Goal: Task Accomplishment & Management: Manage account settings

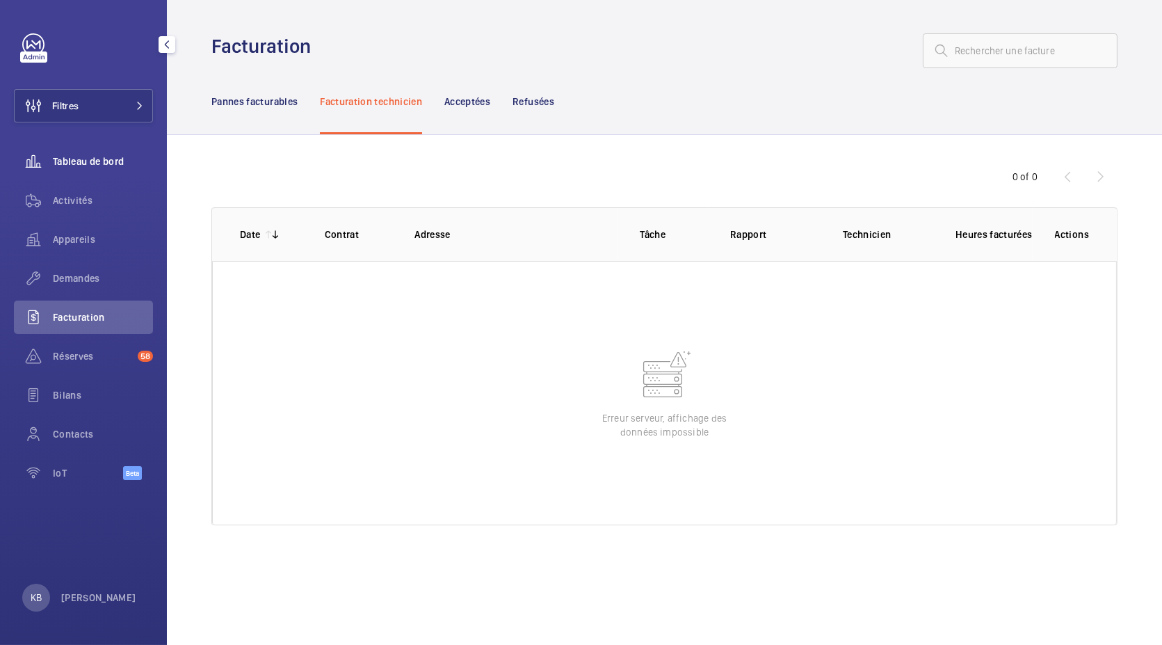
click at [92, 170] on div "Tableau de bord" at bounding box center [83, 161] width 139 height 33
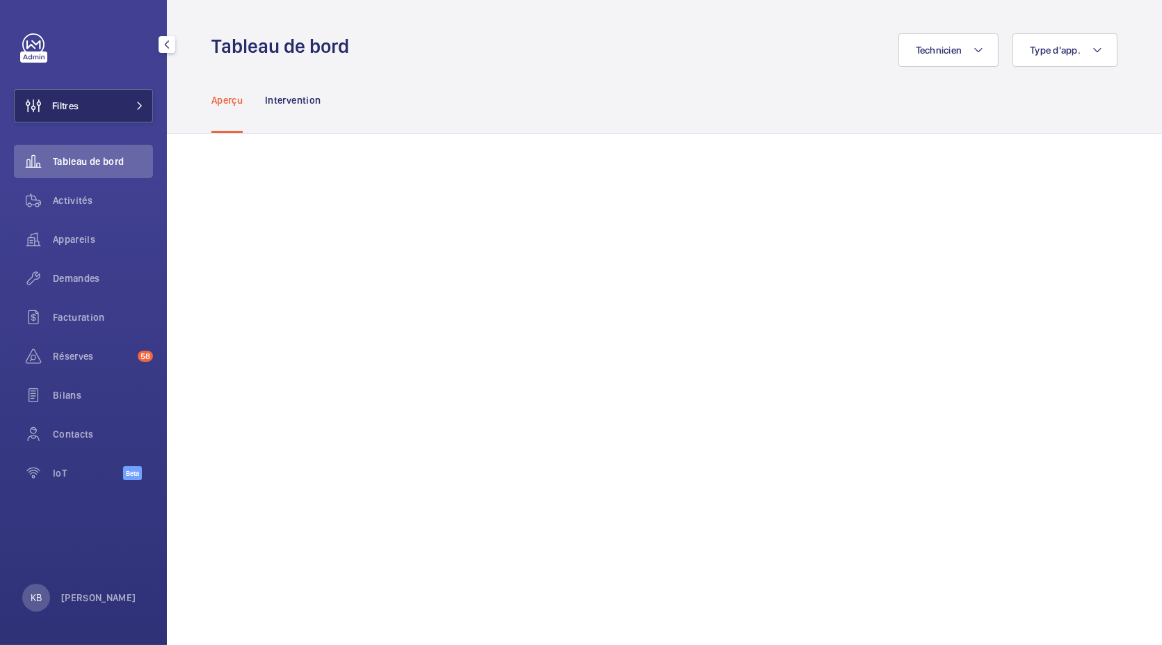
click at [93, 114] on button "Filtres" at bounding box center [83, 105] width 139 height 33
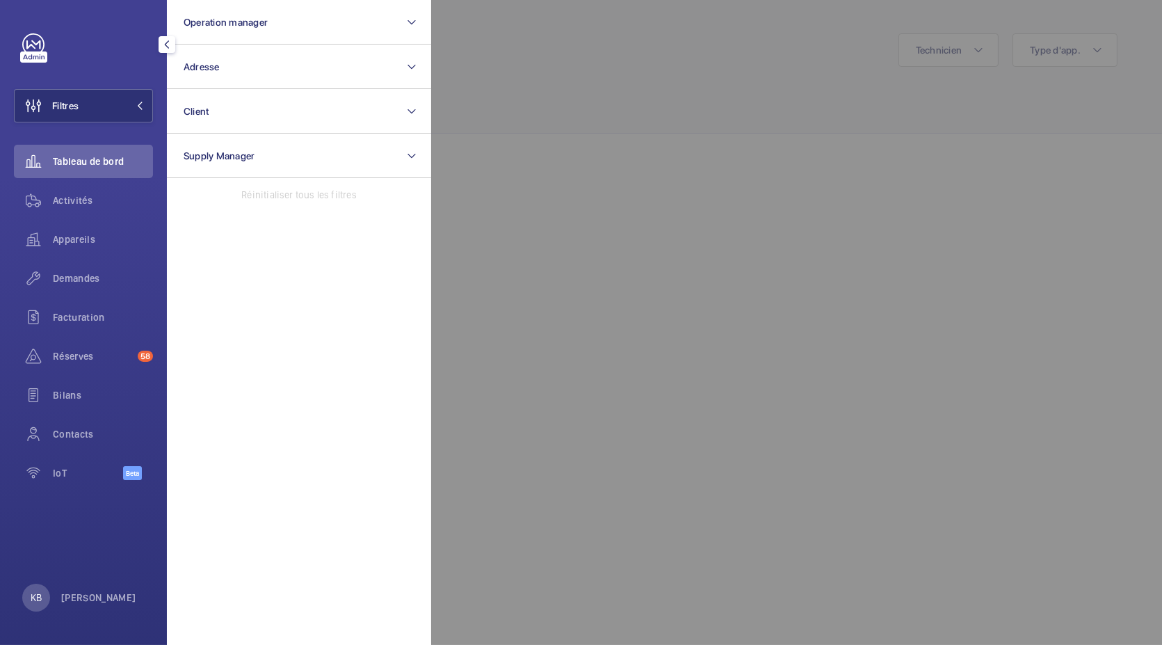
click at [538, 74] on div at bounding box center [1012, 322] width 1162 height 645
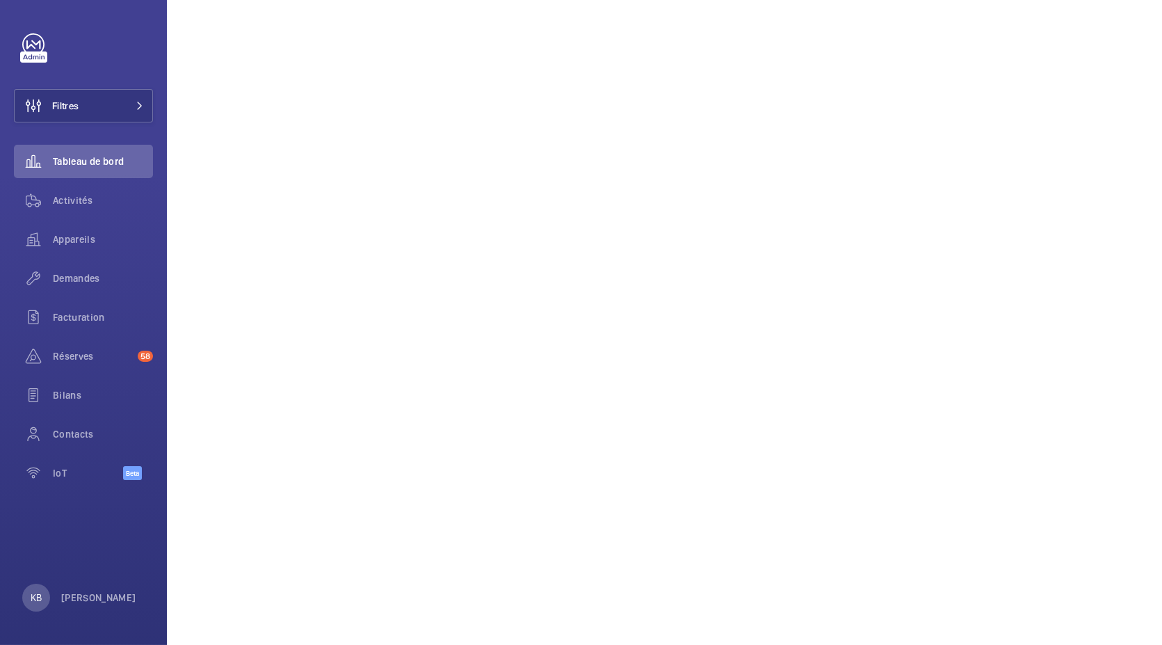
scroll to position [196, 0]
click at [91, 594] on p "[PERSON_NAME]" at bounding box center [98, 598] width 75 height 14
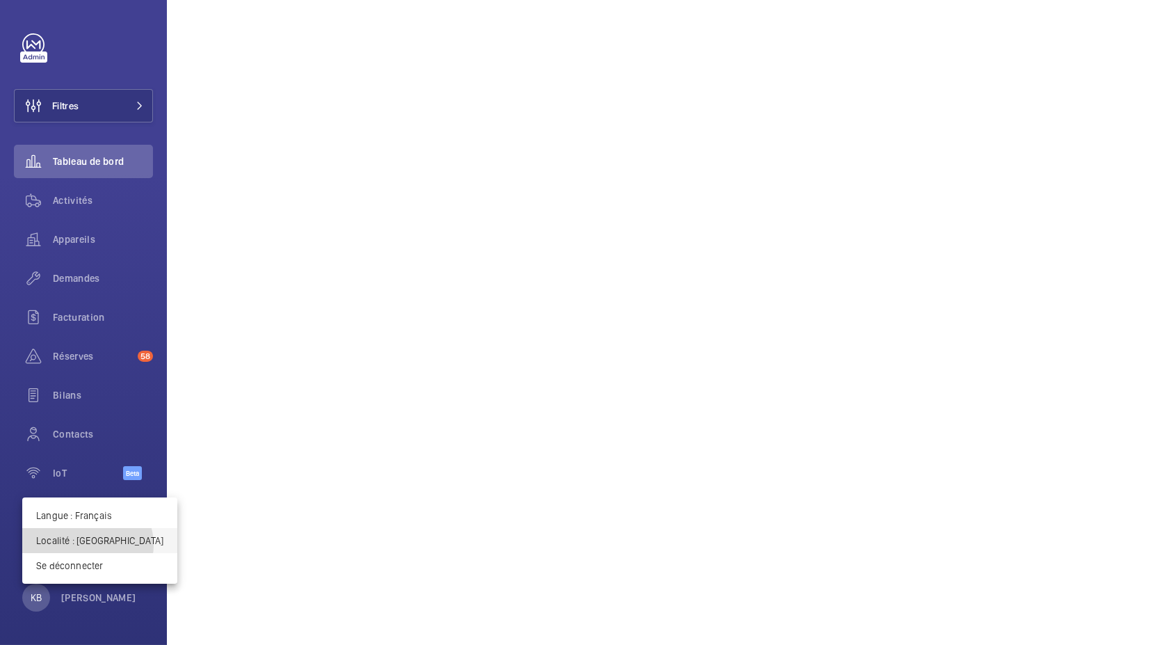
click at [87, 544] on p "Localité : France" at bounding box center [99, 540] width 127 height 14
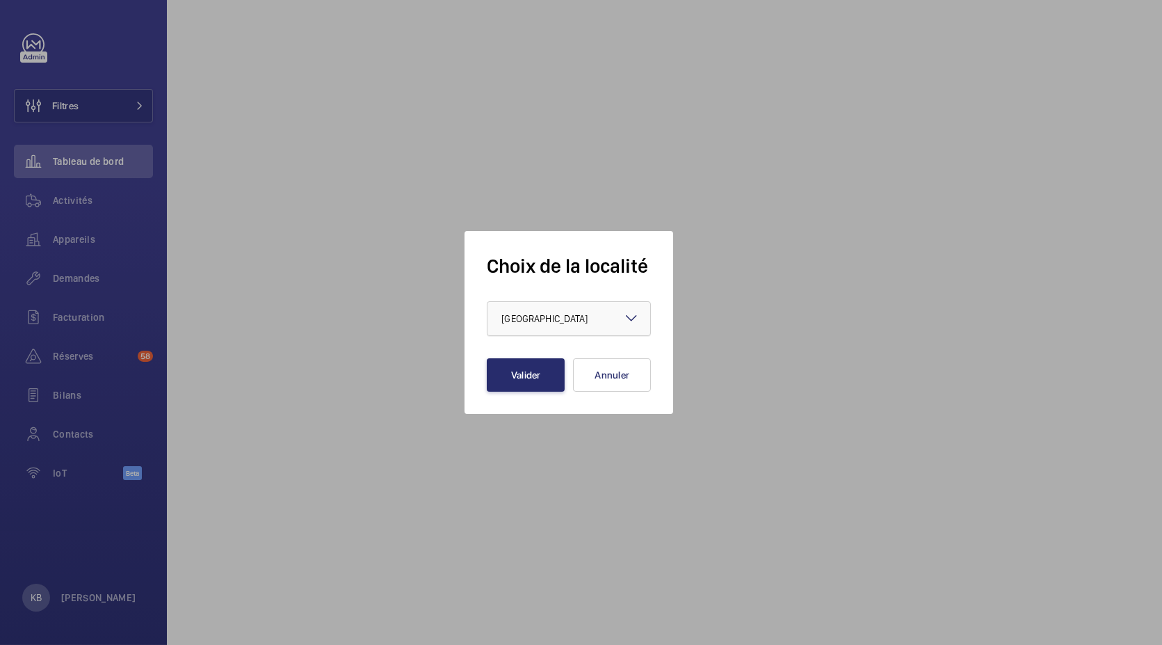
click at [522, 314] on span "France" at bounding box center [544, 318] width 86 height 11
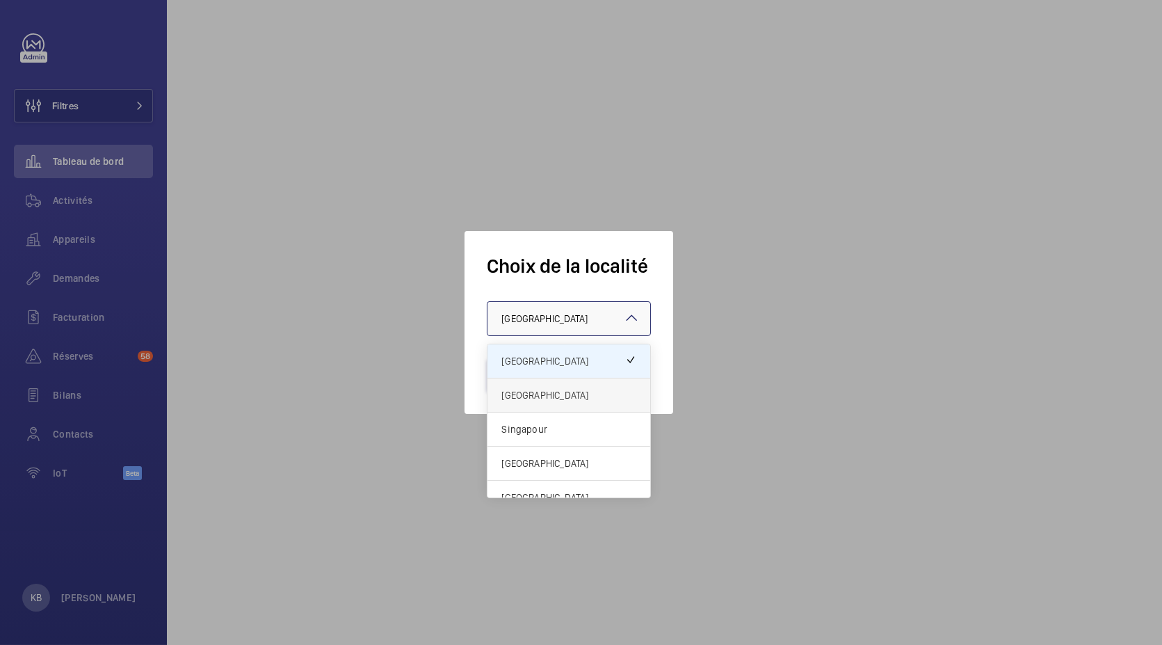
click at [523, 396] on span "Royaume-Uni" at bounding box center [568, 395] width 135 height 14
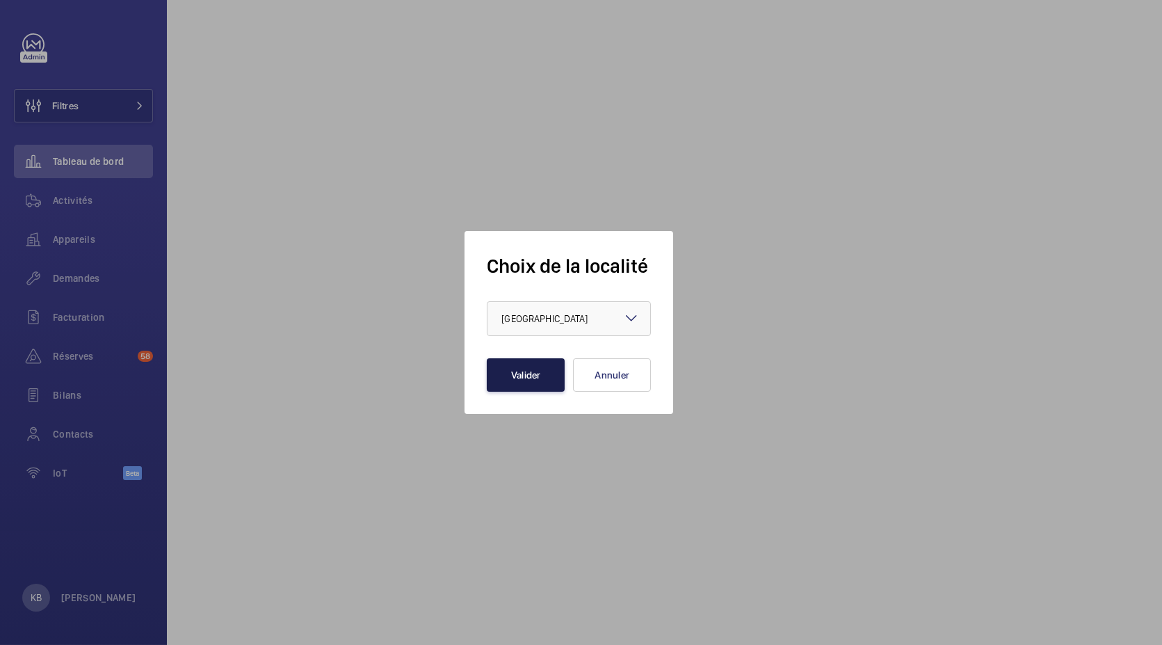
click at [534, 380] on button "Valider" at bounding box center [526, 374] width 78 height 33
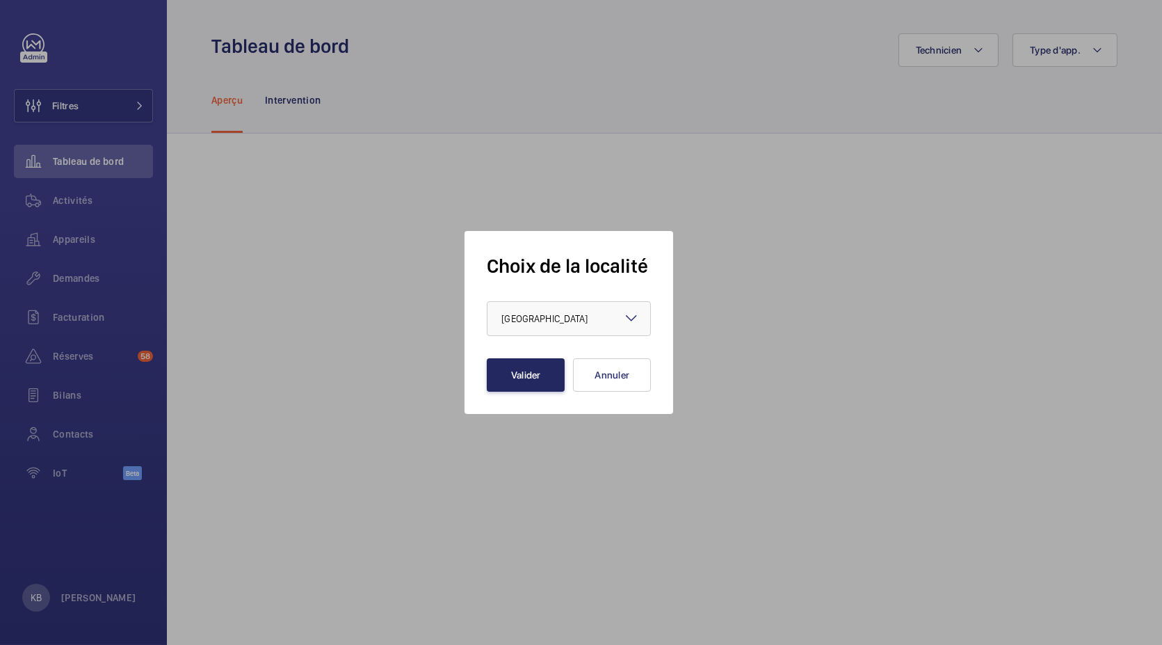
scroll to position [0, 0]
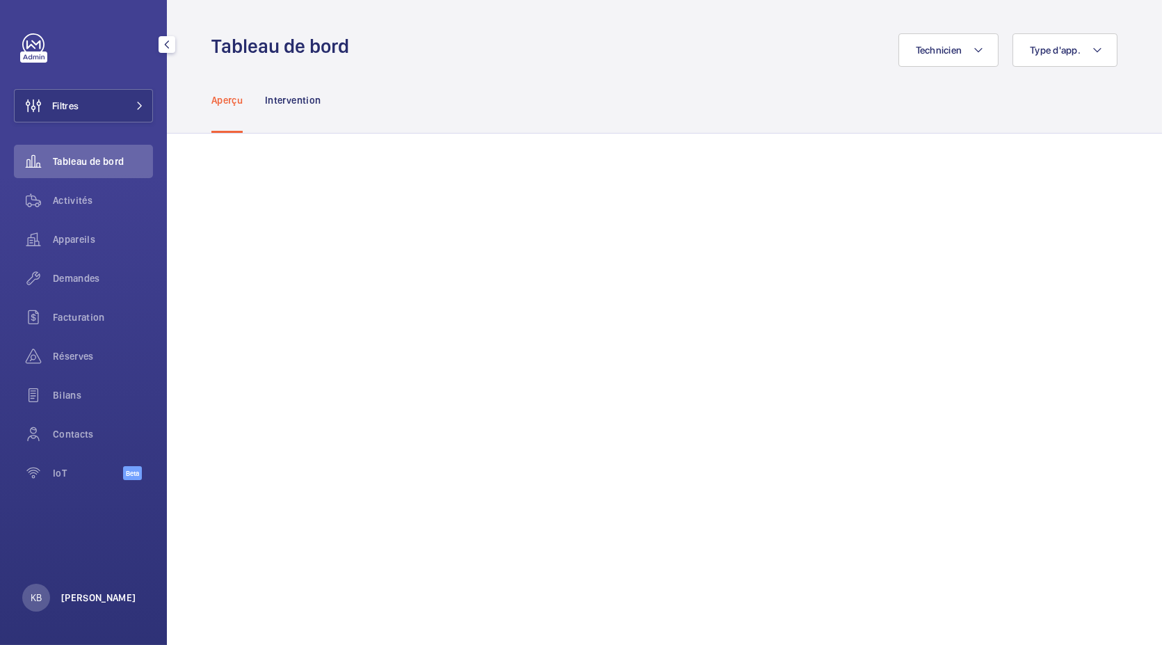
click at [93, 601] on p "[PERSON_NAME]" at bounding box center [98, 598] width 75 height 14
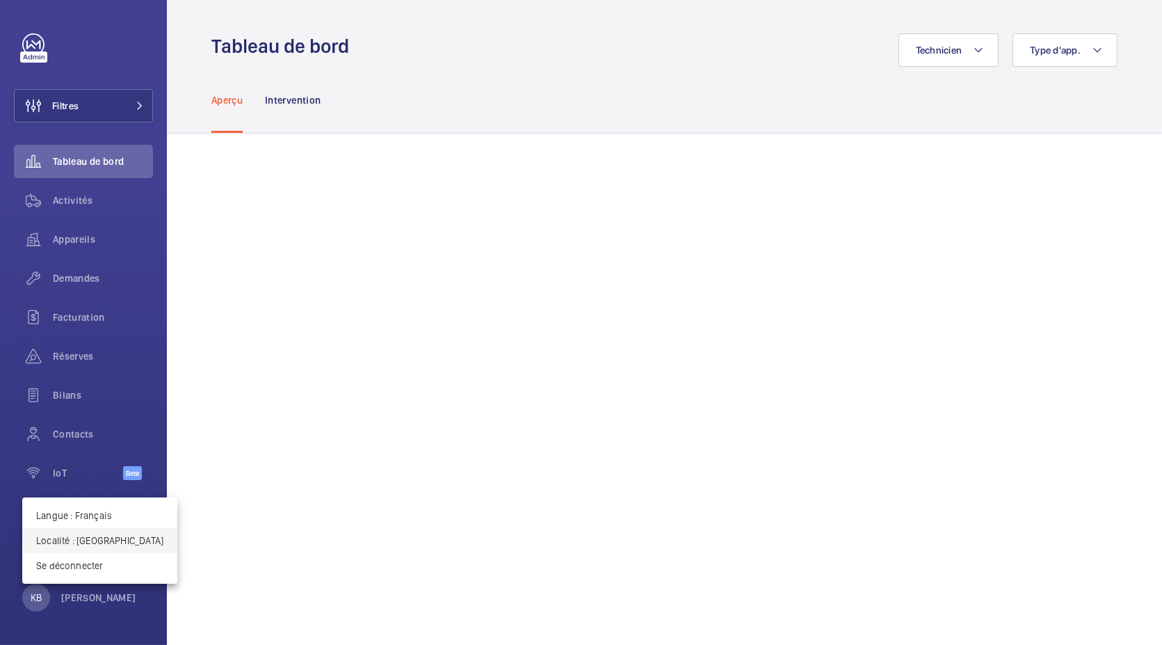
click at [90, 547] on button "Localité : Royaume-Uni" at bounding box center [99, 540] width 155 height 25
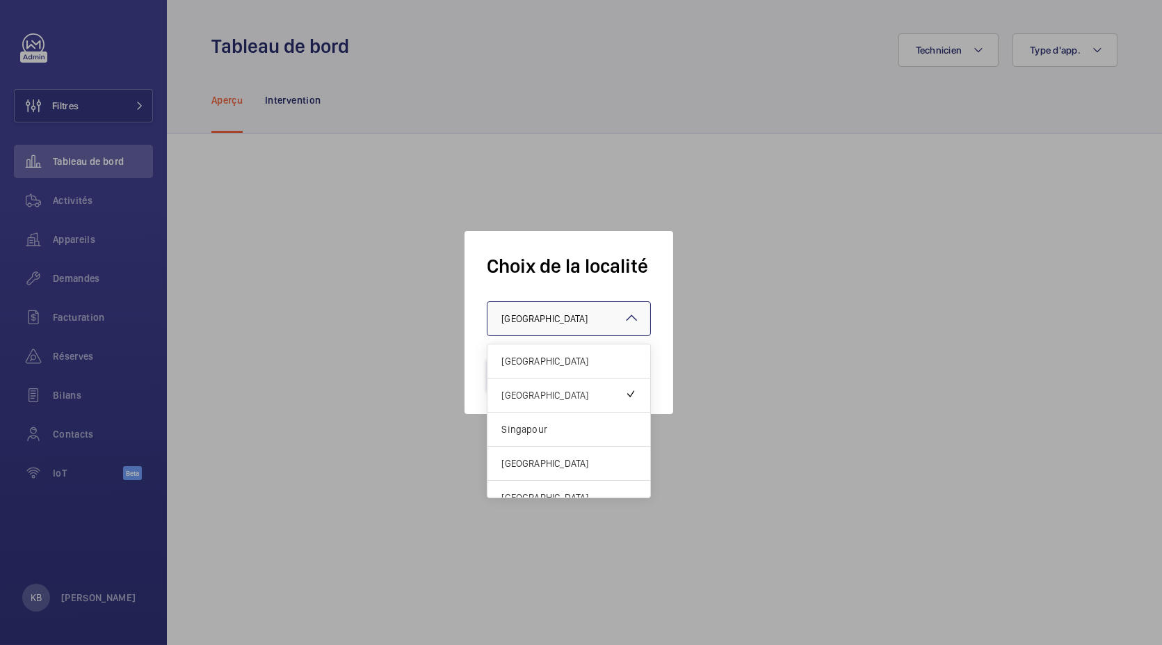
click at [547, 325] on div "× Royaume-Uni" at bounding box center [561, 319] width 121 height 14
click at [564, 436] on div "Singapour" at bounding box center [569, 429] width 163 height 34
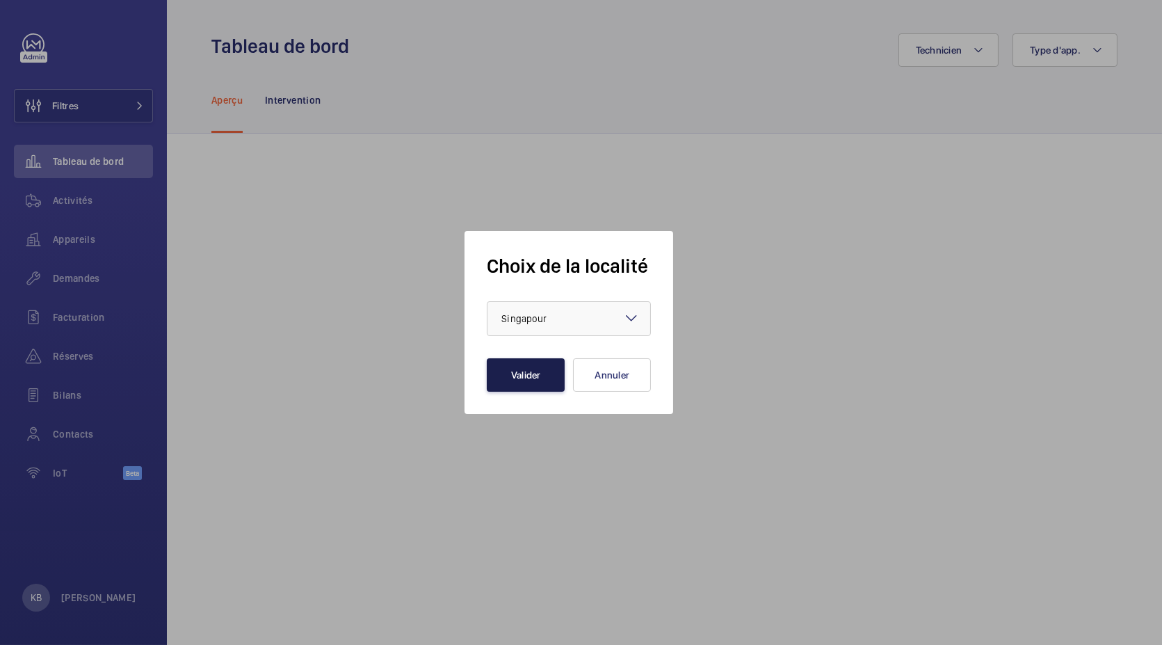
click at [522, 370] on button "Valider" at bounding box center [526, 374] width 78 height 33
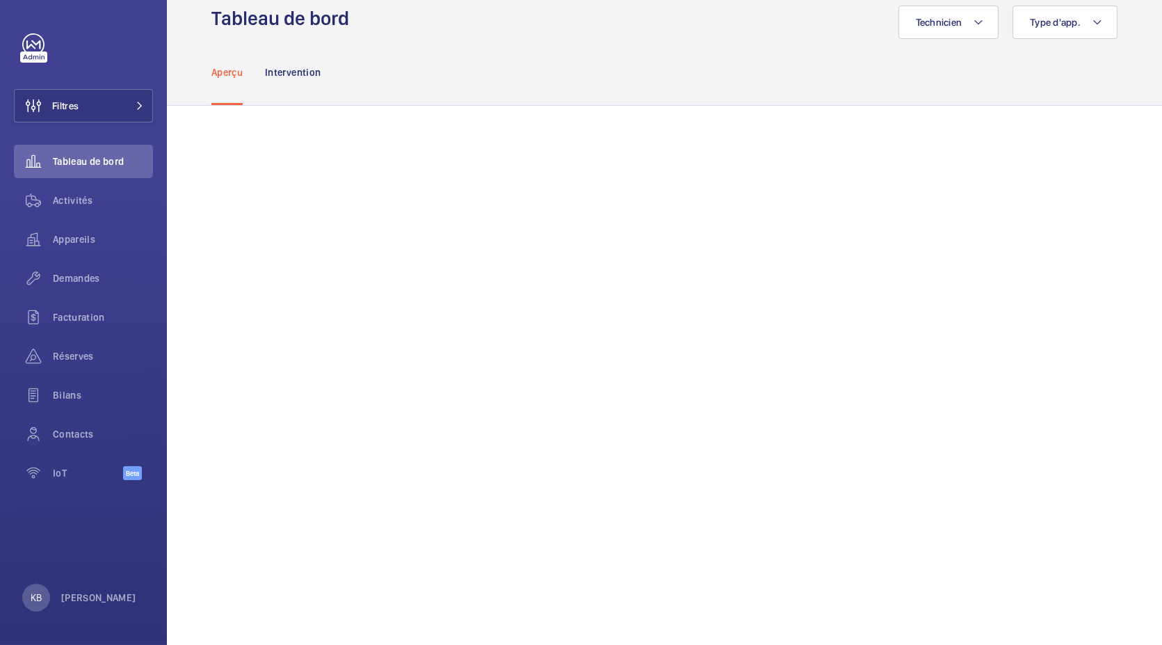
scroll to position [19, 0]
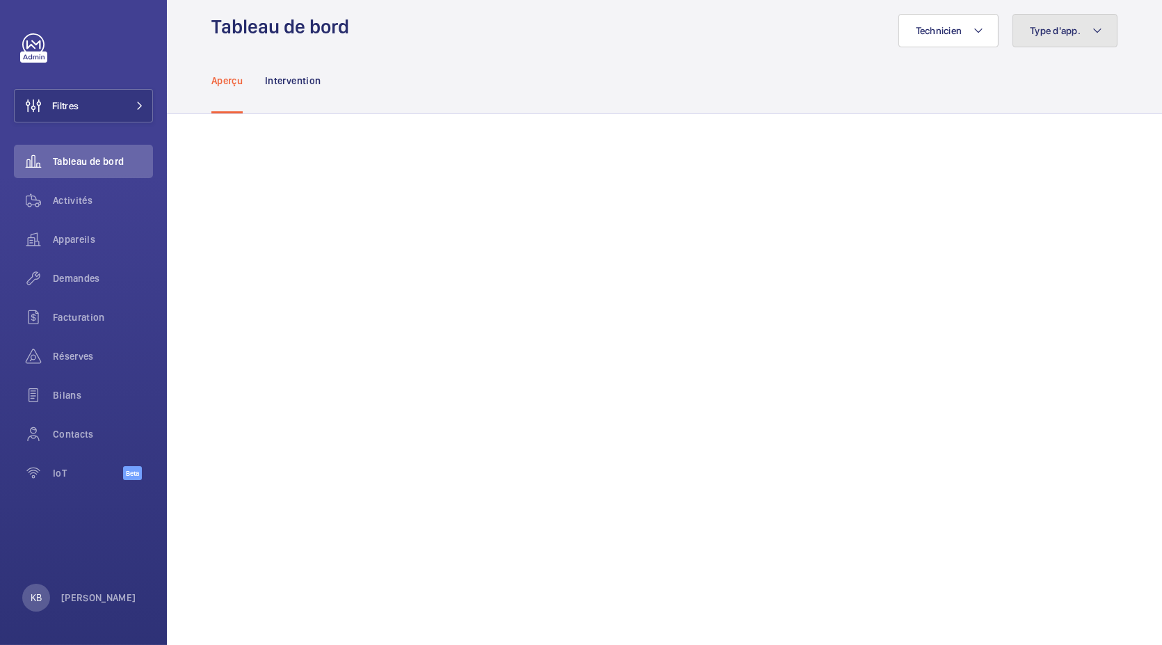
click at [1054, 28] on span "Type d'app." at bounding box center [1055, 30] width 51 height 11
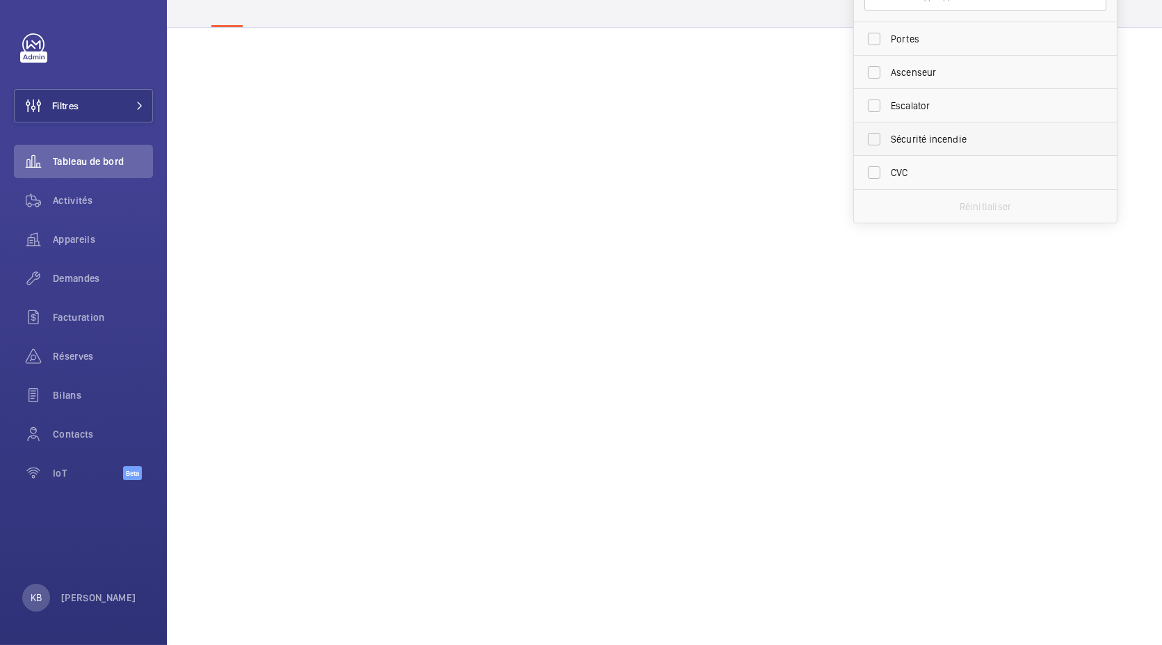
scroll to position [0, 0]
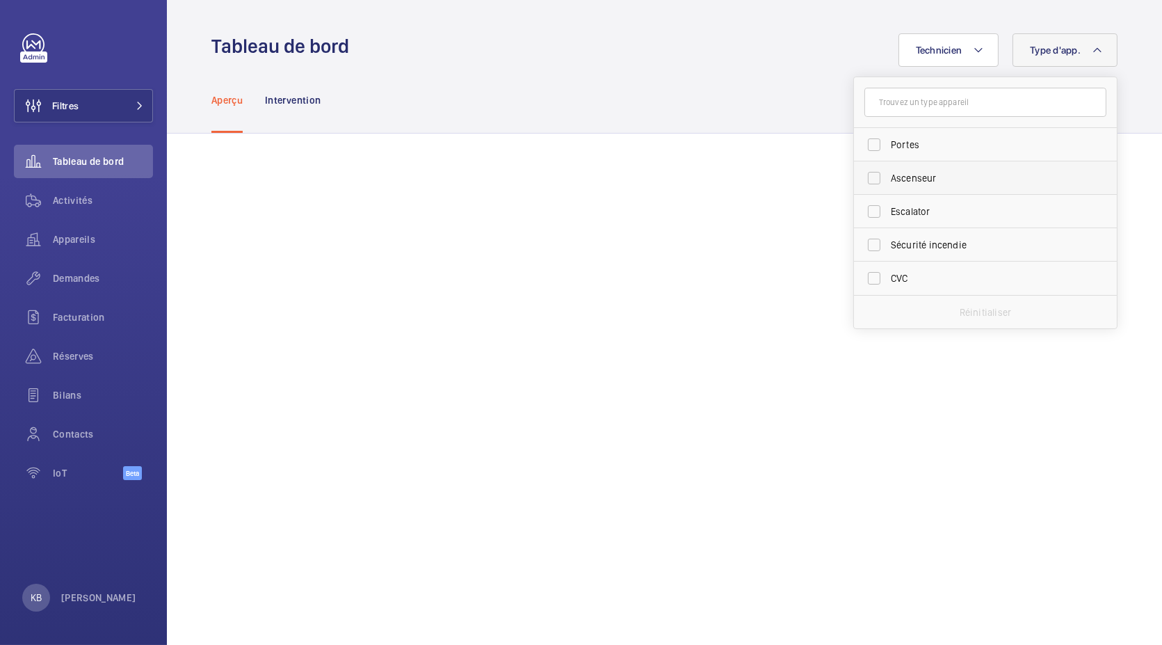
click at [866, 176] on label "Ascenseur" at bounding box center [975, 177] width 242 height 33
click at [866, 176] on input "Ascenseur" at bounding box center [874, 178] width 28 height 28
click at [864, 175] on label "Ascenseur" at bounding box center [975, 177] width 242 height 33
click at [864, 175] on input "Ascenseur" at bounding box center [874, 178] width 28 height 28
checkbox input "false"
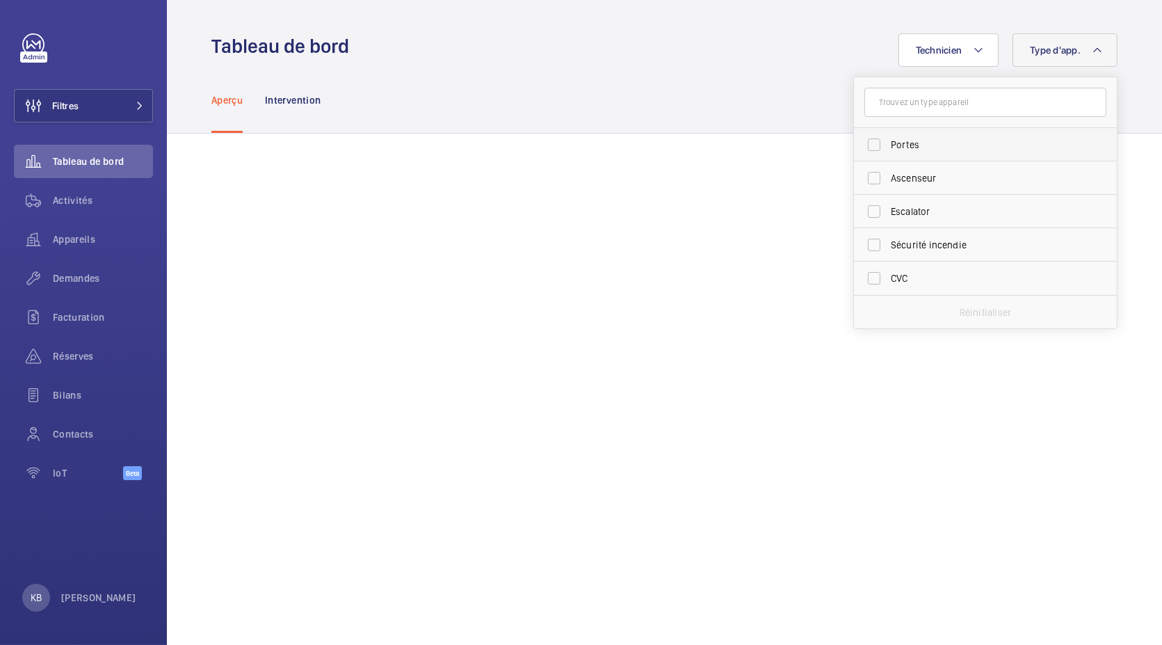
click at [863, 142] on label "Portes" at bounding box center [975, 144] width 242 height 33
click at [863, 142] on input "Portes" at bounding box center [874, 145] width 28 height 28
click at [867, 147] on label "Portes" at bounding box center [975, 144] width 242 height 33
click at [867, 147] on input "Portes" at bounding box center [874, 145] width 28 height 28
checkbox input "false"
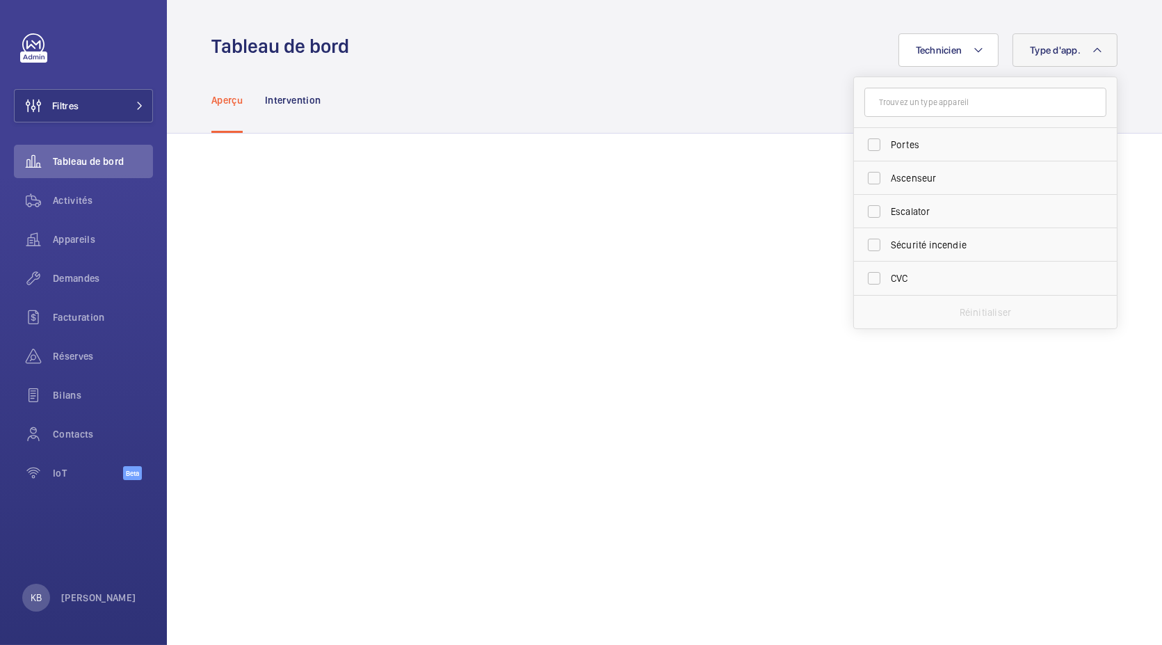
click at [805, 94] on div "Aperçu Intervention" at bounding box center [664, 100] width 906 height 66
